Goal: Task Accomplishment & Management: Manage account settings

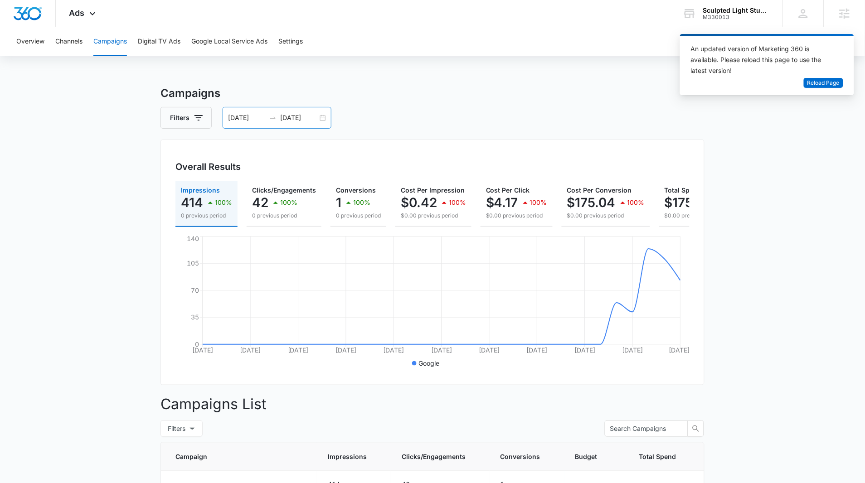
click at [239, 116] on input "09/14/2025" at bounding box center [247, 118] width 38 height 10
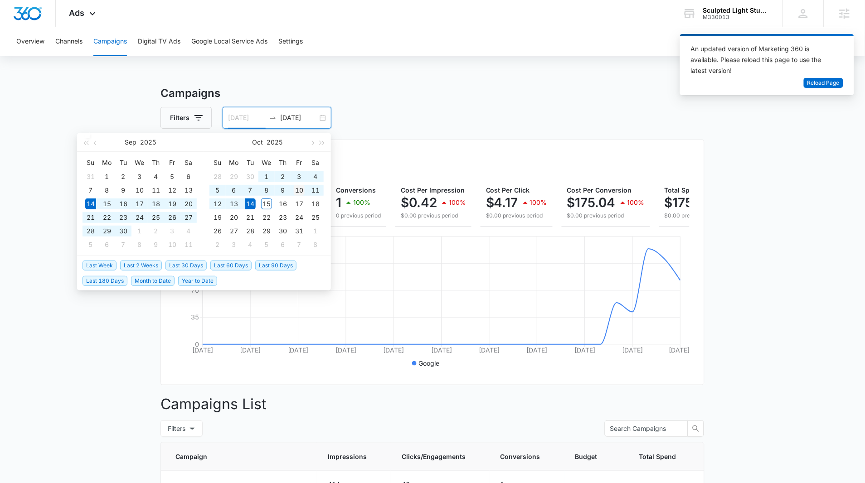
type input "10/10/2025"
click at [298, 194] on div "10" at bounding box center [299, 190] width 11 height 11
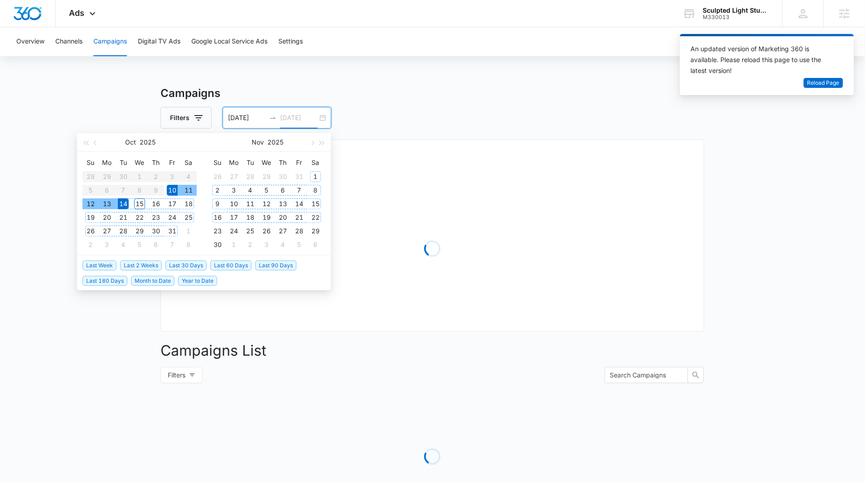
type input "10/14/2025"
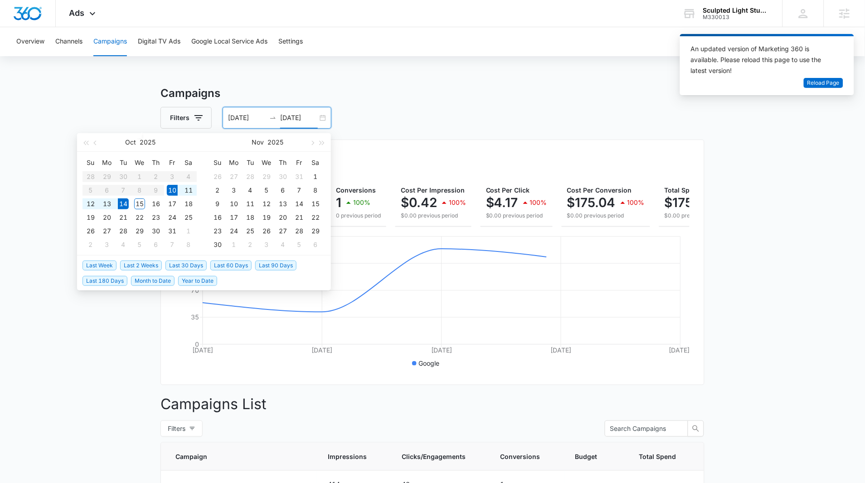
click at [388, 104] on div "Campaigns Filters 10/10/2025 10/14/2025 Overall Results Impressions 414 100% 0 …" at bounding box center [432, 365] width 544 height 561
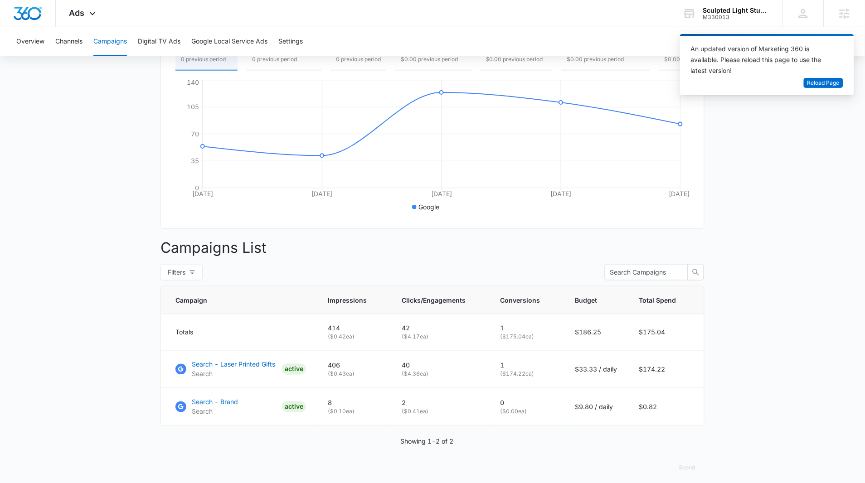
scroll to position [170, 0]
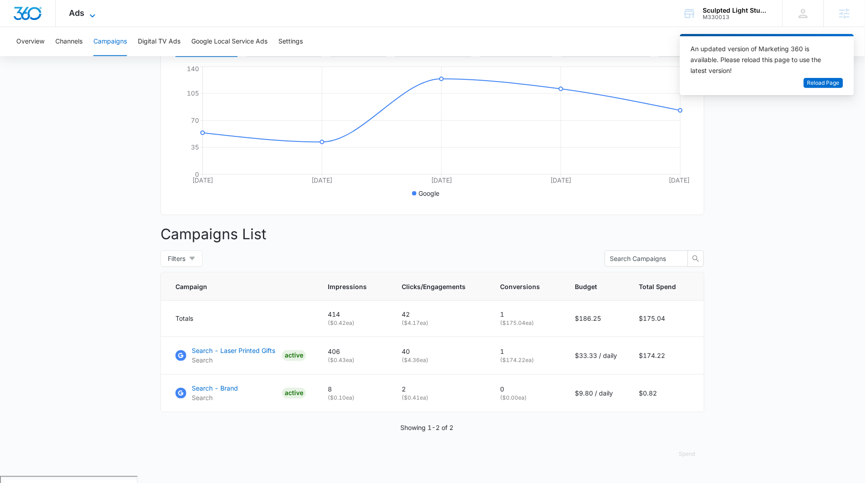
click at [71, 12] on span "Ads" at bounding box center [76, 13] width 15 height 10
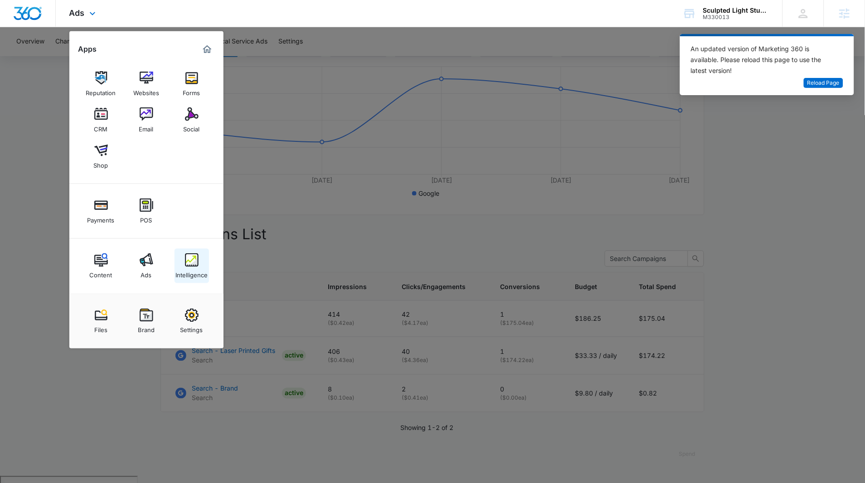
click at [187, 259] on img at bounding box center [192, 260] width 14 height 14
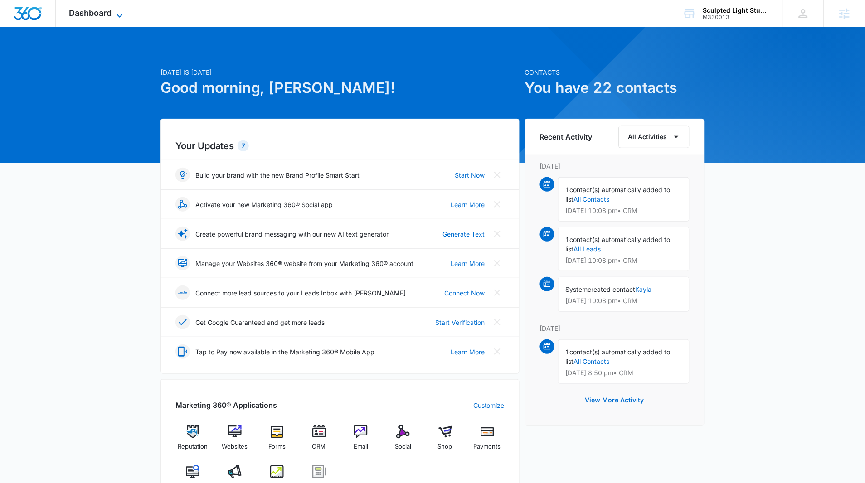
click at [117, 12] on icon at bounding box center [119, 15] width 11 height 11
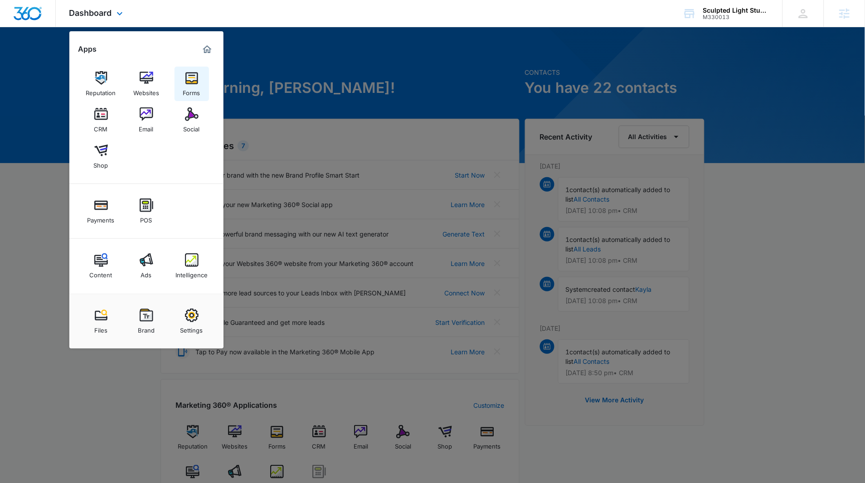
click at [192, 82] on img at bounding box center [192, 78] width 14 height 14
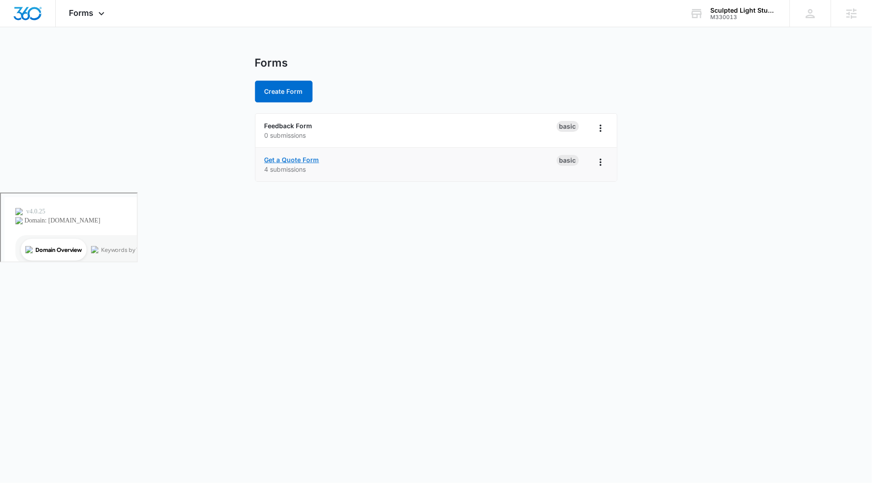
click at [306, 162] on link "Get a Quote Form" at bounding box center [292, 160] width 55 height 8
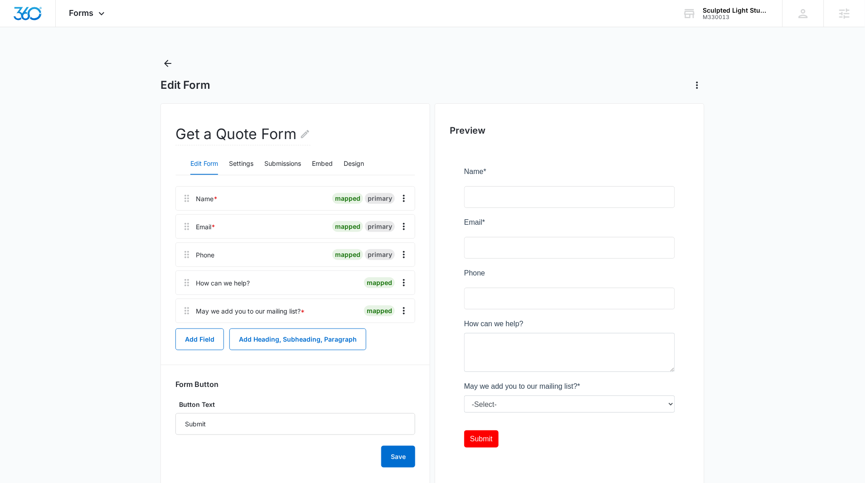
scroll to position [2, 0]
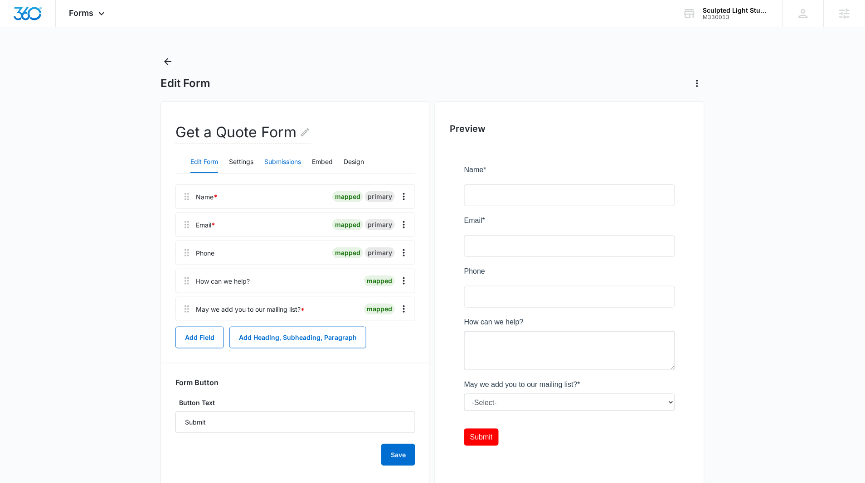
click at [291, 156] on button "Submissions" at bounding box center [282, 162] width 37 height 22
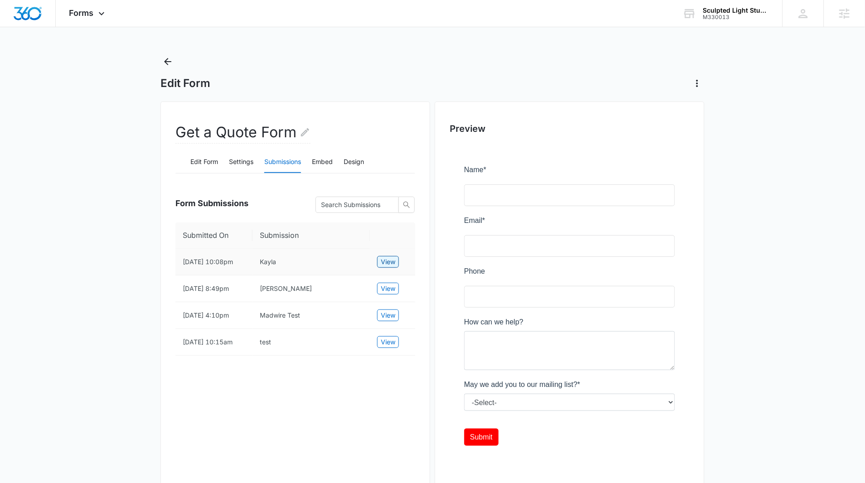
click at [394, 267] on span "View" at bounding box center [388, 262] width 15 height 10
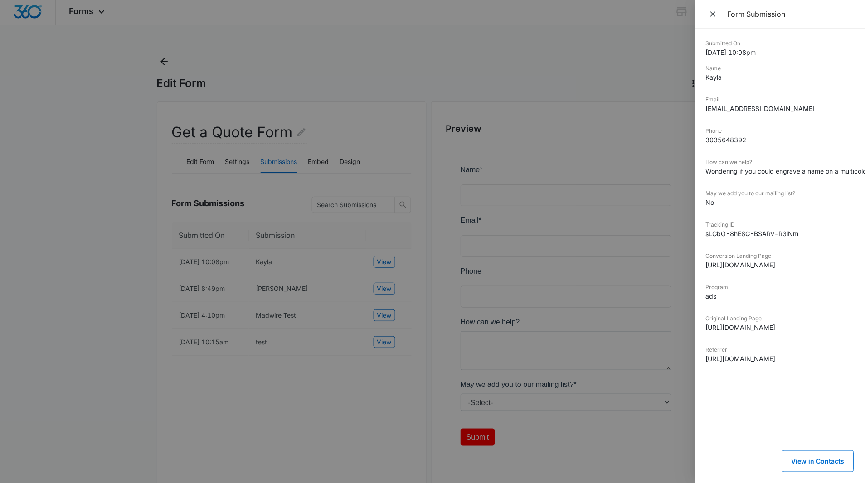
click at [544, 104] on div at bounding box center [432, 241] width 865 height 483
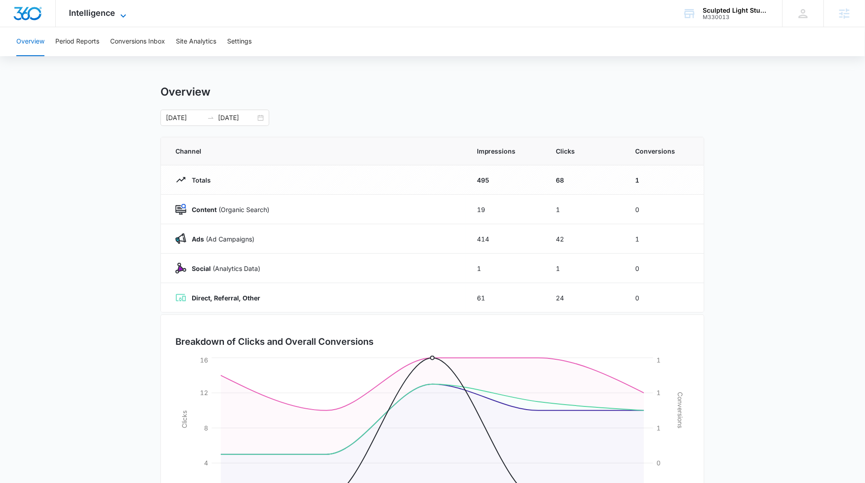
click at [110, 16] on span "Intelligence" at bounding box center [92, 13] width 46 height 10
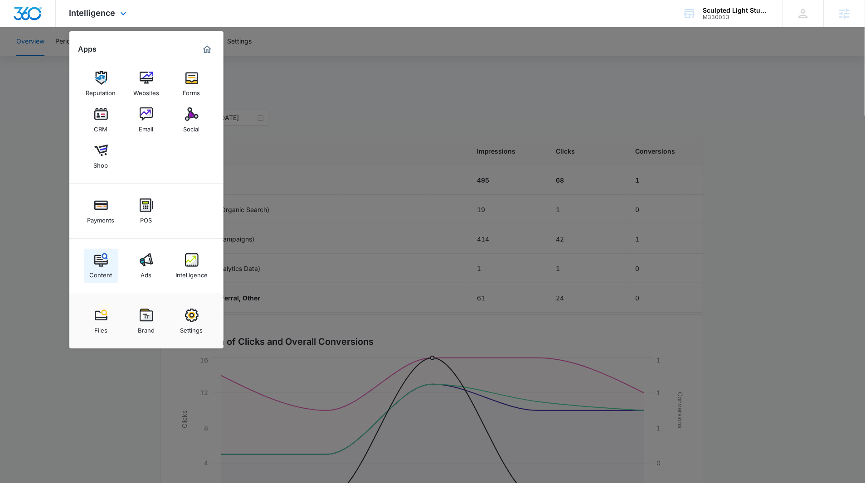
click at [102, 269] on div "Content" at bounding box center [101, 273] width 23 height 12
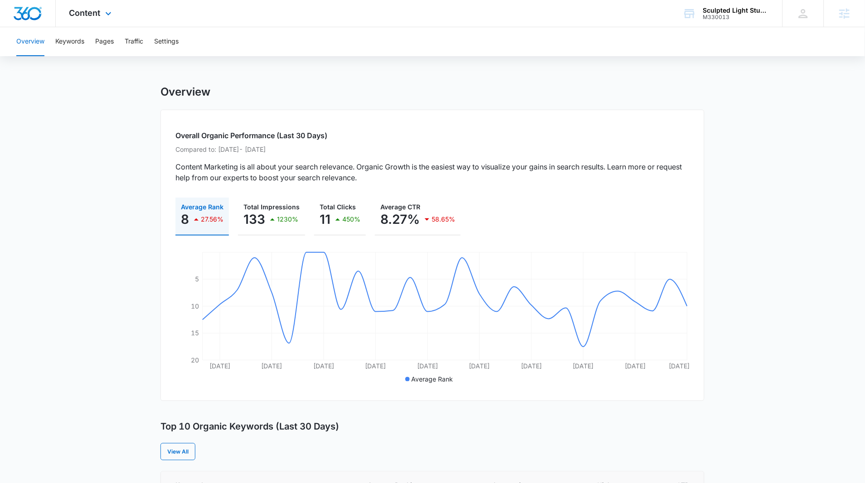
click at [95, 7] on div "Content Apps Reputation Websites Forms CRM Email Social Shop Payments POS Conte…" at bounding box center [92, 13] width 72 height 27
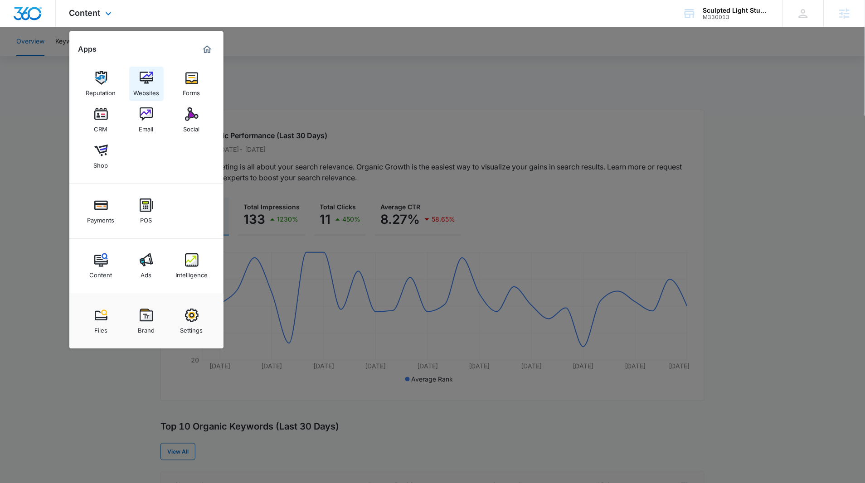
click at [146, 87] on div "Websites" at bounding box center [146, 91] width 26 height 12
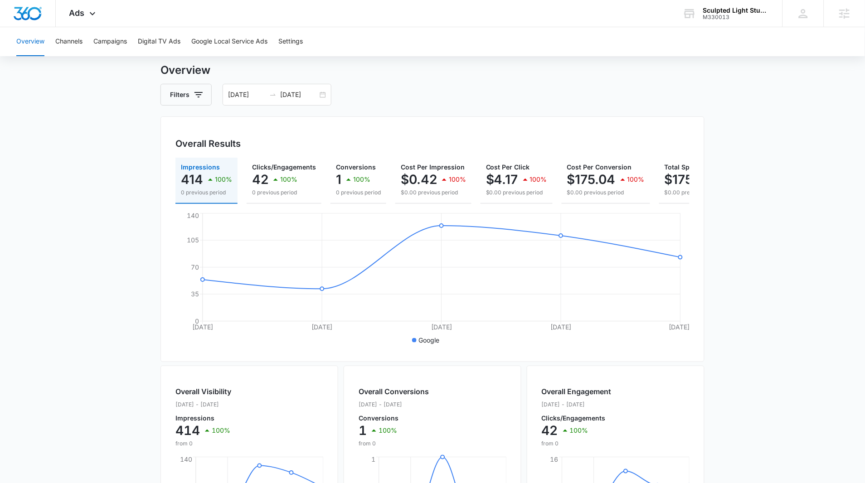
scroll to position [41, 0]
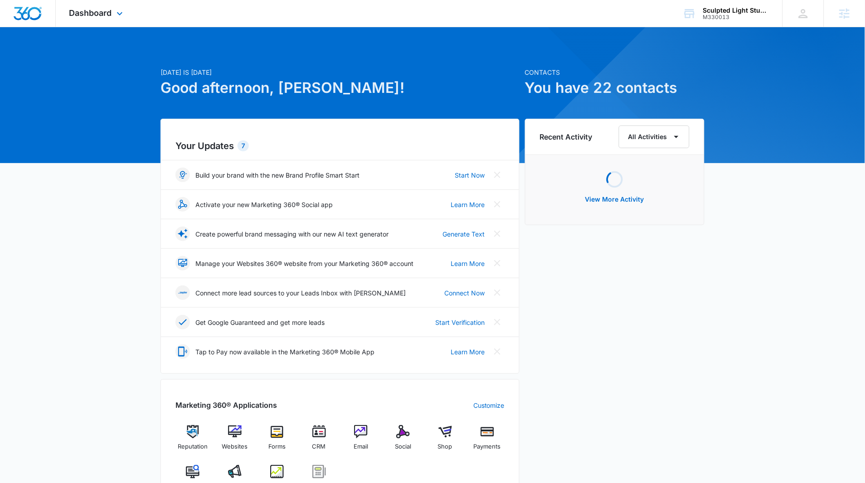
click at [98, 4] on div "Dashboard Apps Reputation Websites Forms CRM Email Social Shop Payments POS Con…" at bounding box center [97, 13] width 83 height 27
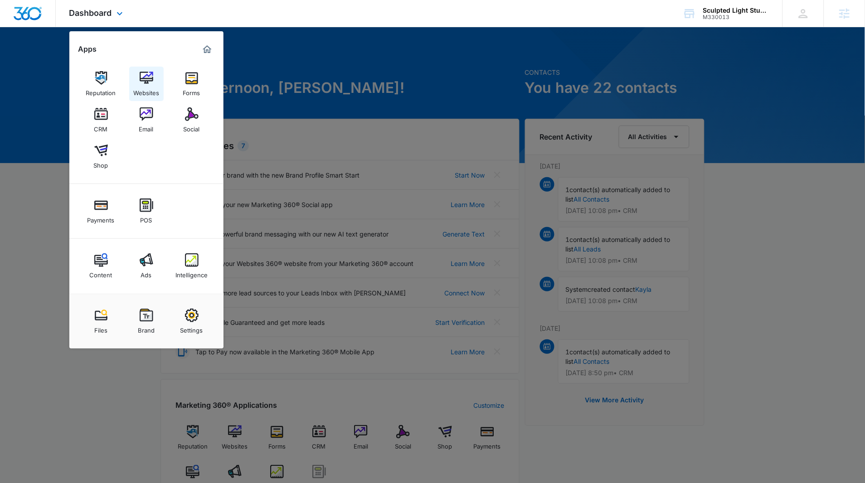
click at [156, 92] on div "Websites" at bounding box center [146, 91] width 26 height 12
